Goal: Information Seeking & Learning: Learn about a topic

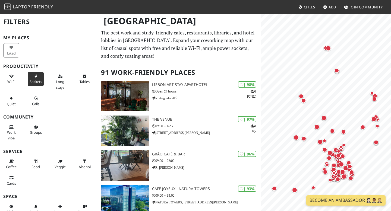
click at [31, 79] on span "Sockets" at bounding box center [36, 81] width 12 height 5
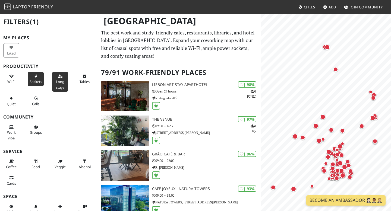
click at [56, 83] on span "Long stays" at bounding box center [60, 84] width 8 height 10
click at [80, 84] on span "Tables" at bounding box center [85, 81] width 10 height 5
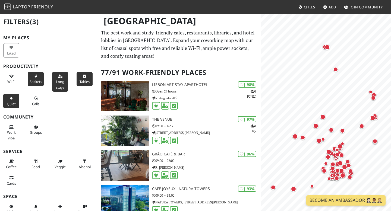
click at [13, 103] on span "Quiet" at bounding box center [11, 104] width 9 height 5
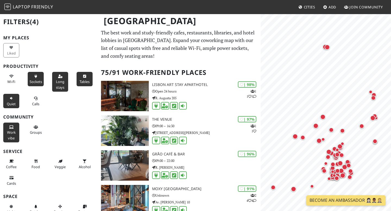
click at [16, 126] on button "Work vibe" at bounding box center [11, 133] width 16 height 20
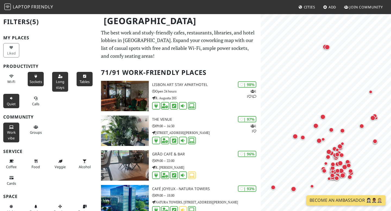
click at [16, 126] on button "Work vibe" at bounding box center [11, 133] width 16 height 20
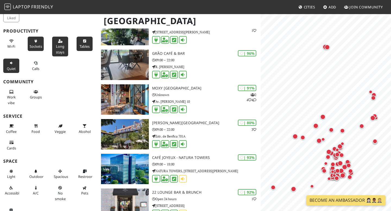
scroll to position [45, 0]
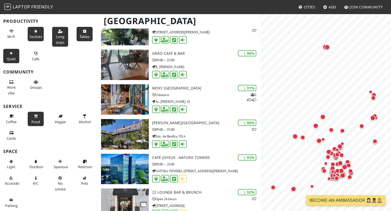
click at [37, 121] on span "Food" at bounding box center [35, 121] width 8 height 5
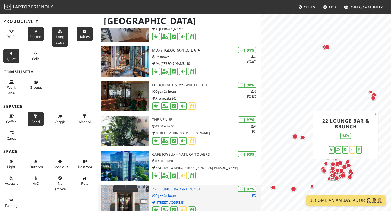
scroll to position [0, 0]
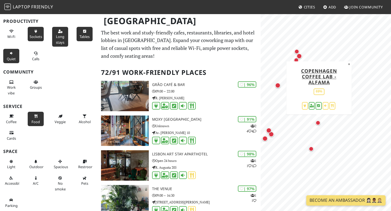
click at [318, 123] on div "Map marker" at bounding box center [317, 123] width 5 height 5
click at [8, 53] on button "Quiet" at bounding box center [11, 56] width 16 height 14
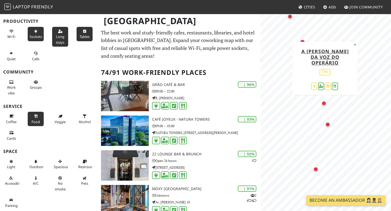
click at [324, 104] on div "Map marker" at bounding box center [323, 103] width 5 height 5
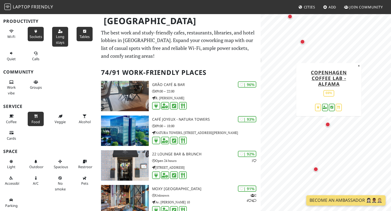
click at [328, 125] on div "Map marker" at bounding box center [327, 124] width 5 height 5
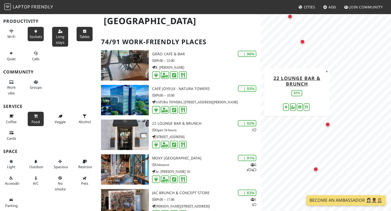
scroll to position [31, 0]
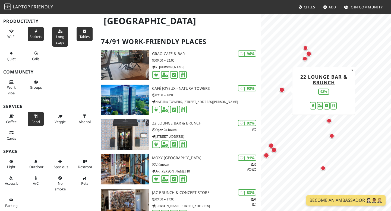
click at [283, 90] on div "Map marker" at bounding box center [281, 89] width 5 height 5
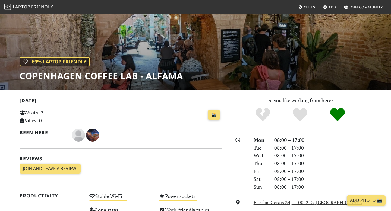
scroll to position [37, 0]
